Goal: Information Seeking & Learning: Learn about a topic

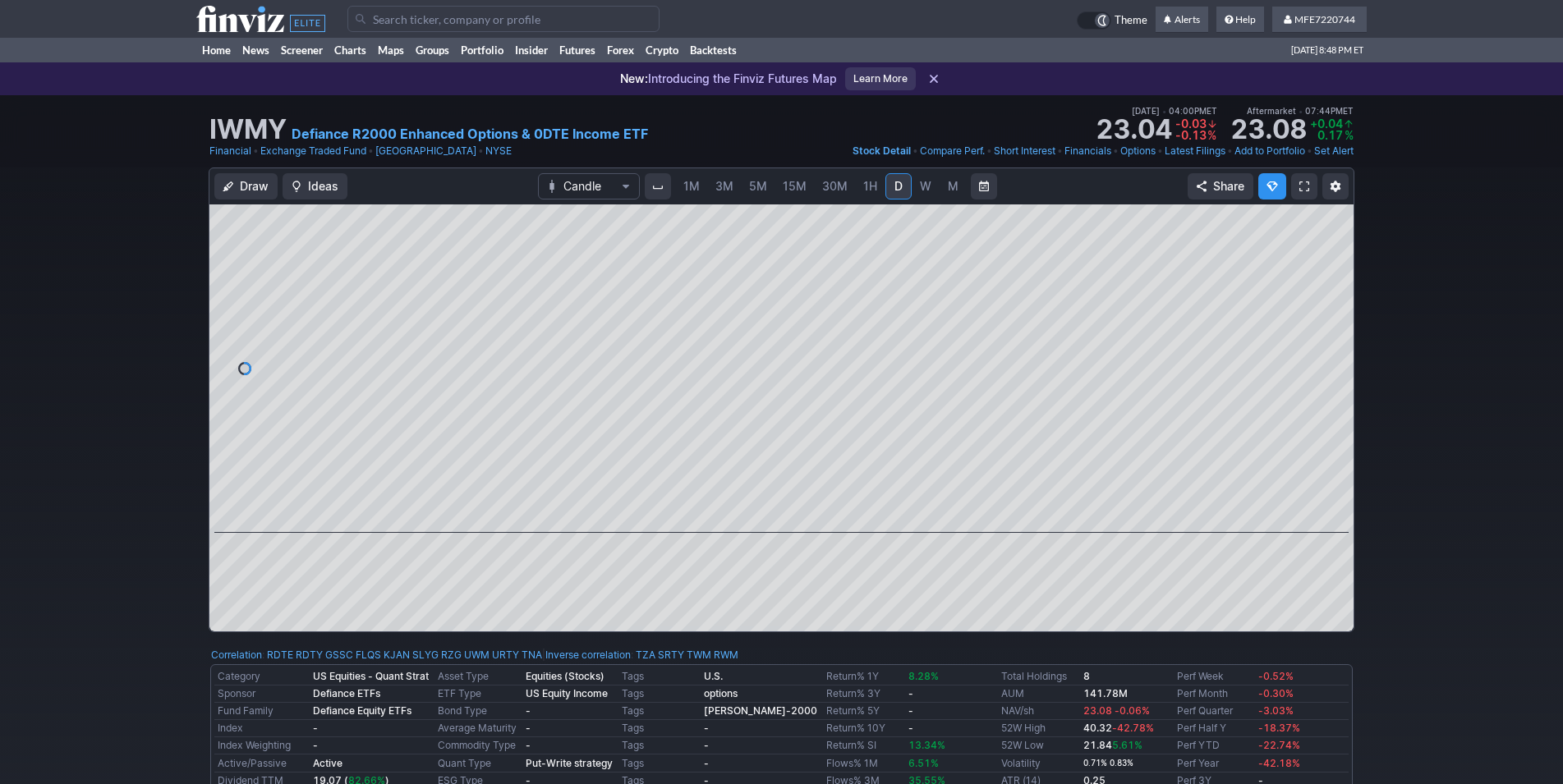
click at [390, 18] on input "Search" at bounding box center [503, 19] width 312 height 27
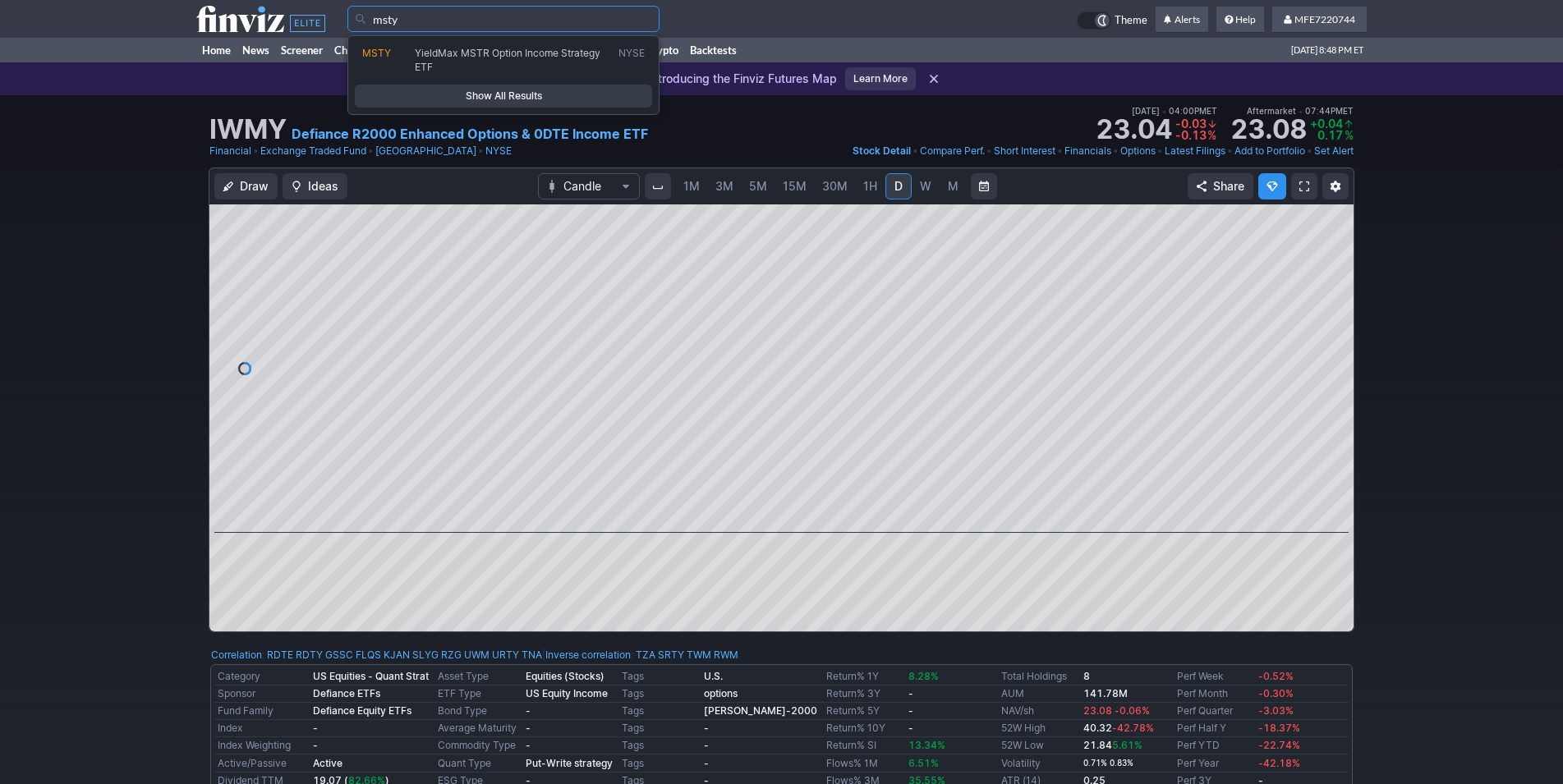
type input "msty"
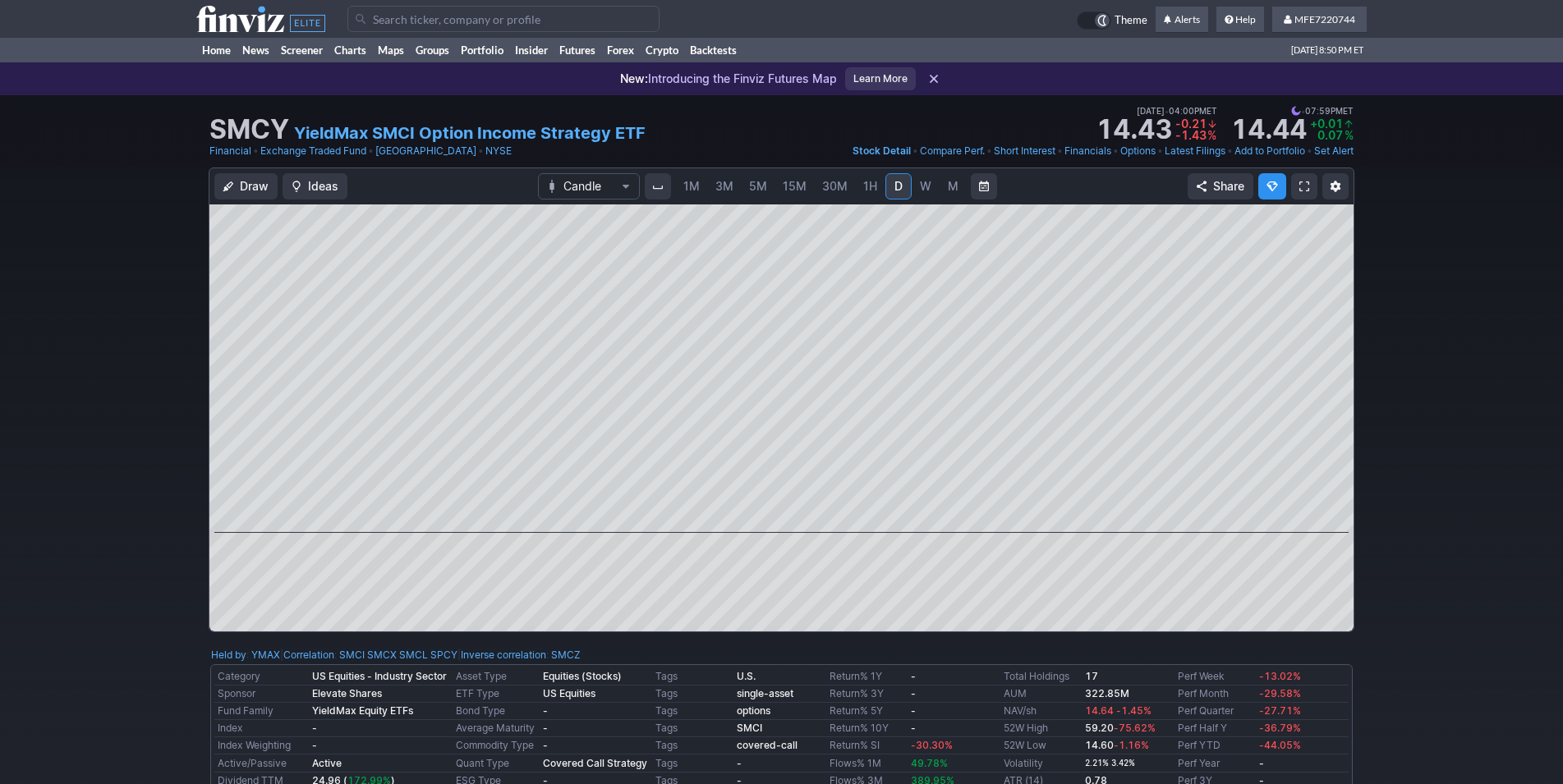
click at [1434, 457] on div "Draw Ideas Candle 1M 3M 5M 15M 30M 1H D W M Share" at bounding box center [782, 407] width 1563 height 478
